Goal: Navigation & Orientation: Find specific page/section

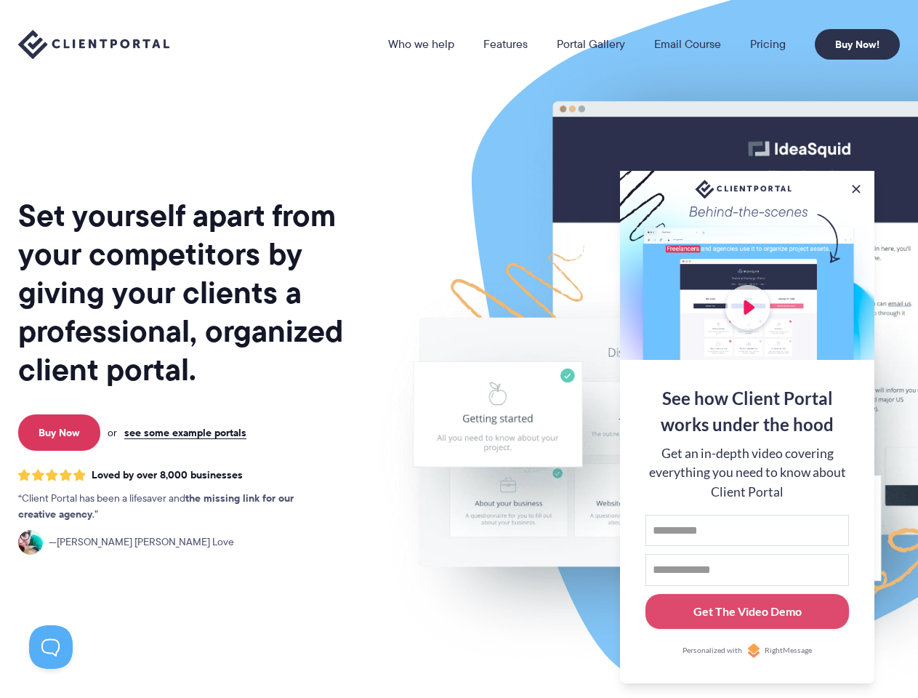
click at [422, 44] on link "Who we help" at bounding box center [421, 45] width 66 height 12
click at [857, 186] on button at bounding box center [856, 189] width 15 height 15
click at [747, 425] on img at bounding box center [759, 360] width 815 height 697
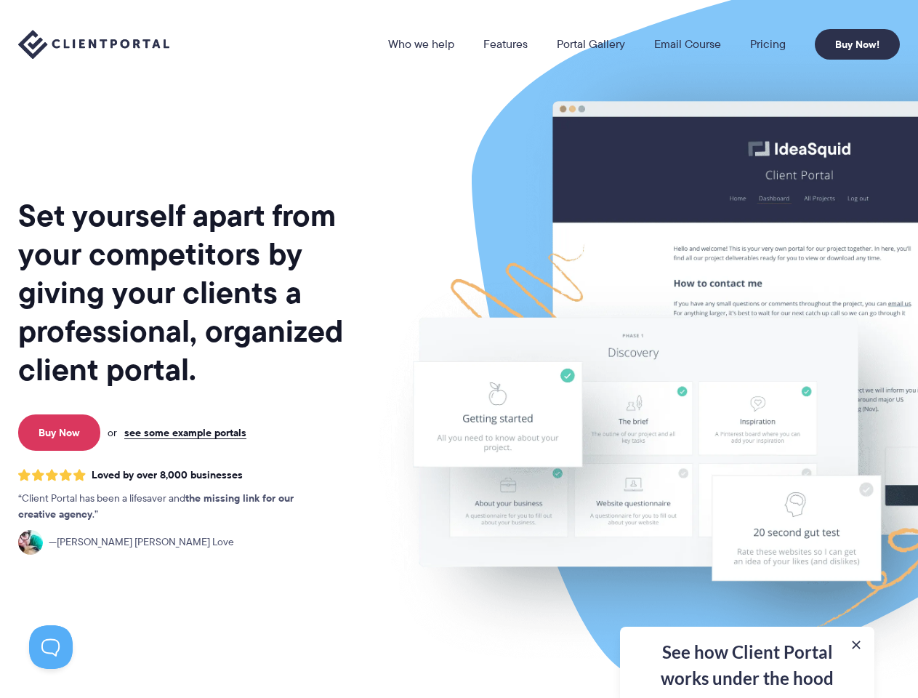
click at [51, 647] on button at bounding box center [51, 647] width 44 height 44
